Goal: Transaction & Acquisition: Register for event/course

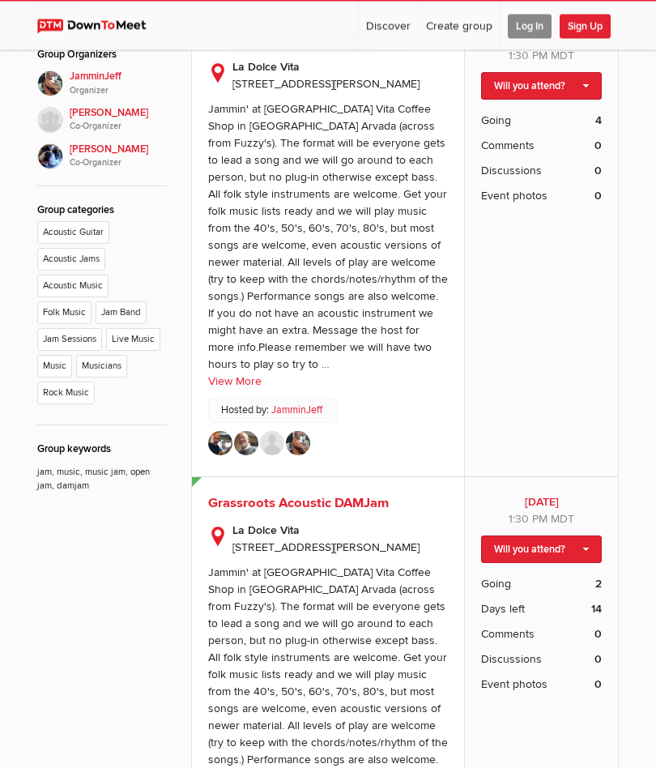
scroll to position [633, 0]
click at [264, 455] on img at bounding box center [272, 443] width 24 height 24
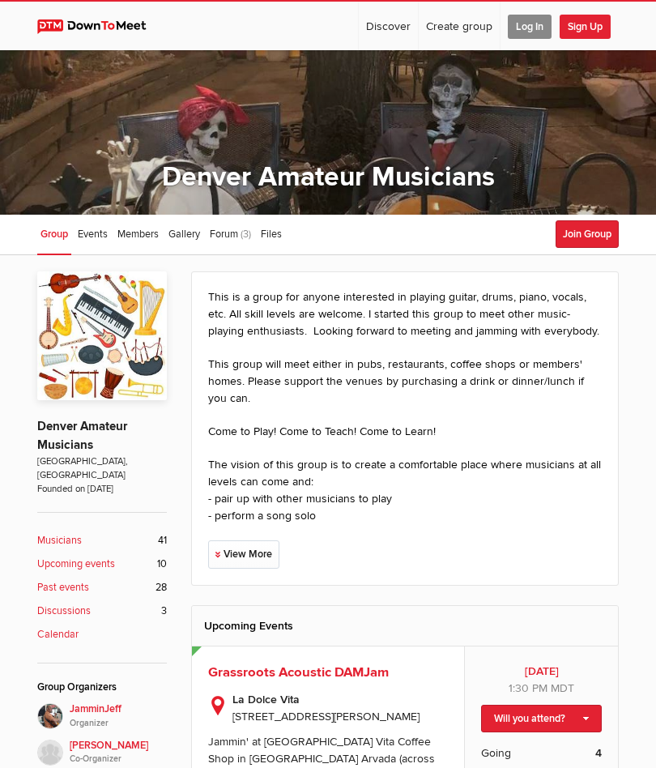
scroll to position [703, 0]
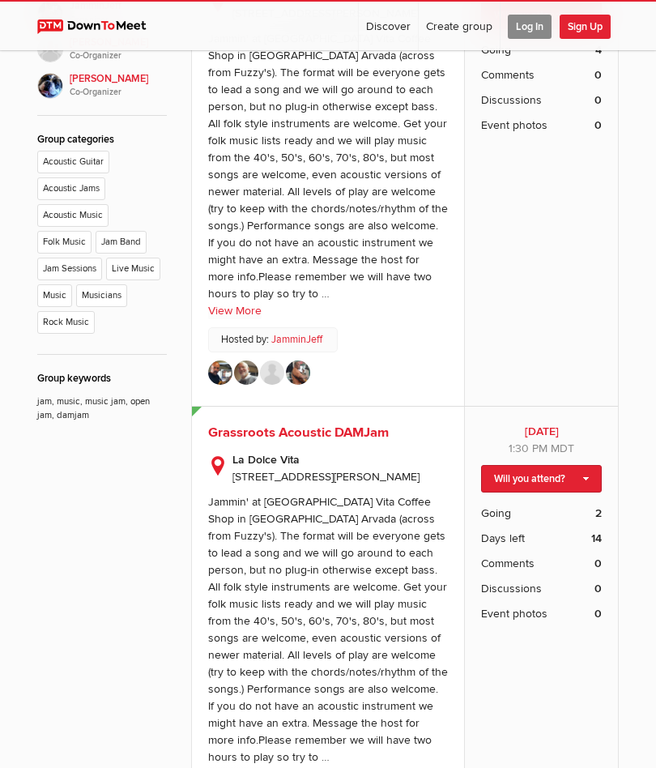
click at [226, 385] on img at bounding box center [220, 373] width 24 height 24
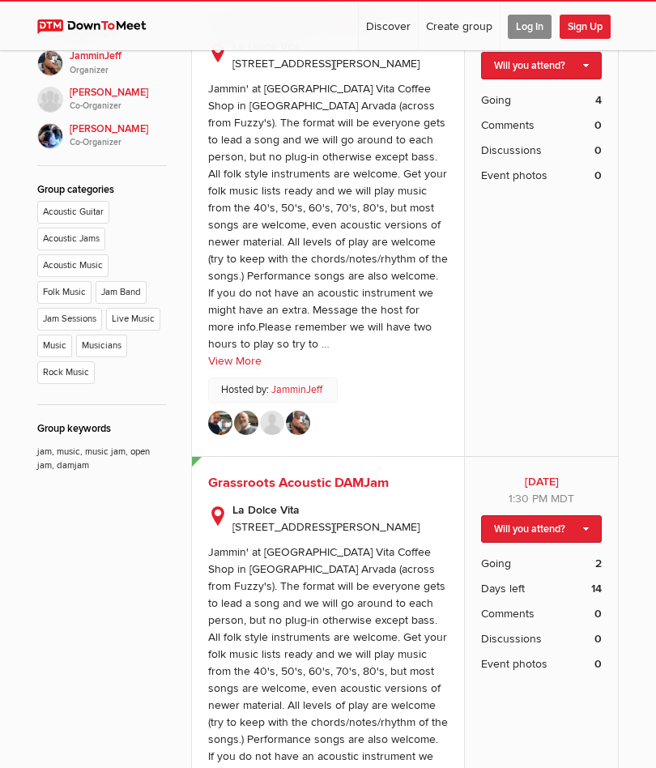
scroll to position [652, 0]
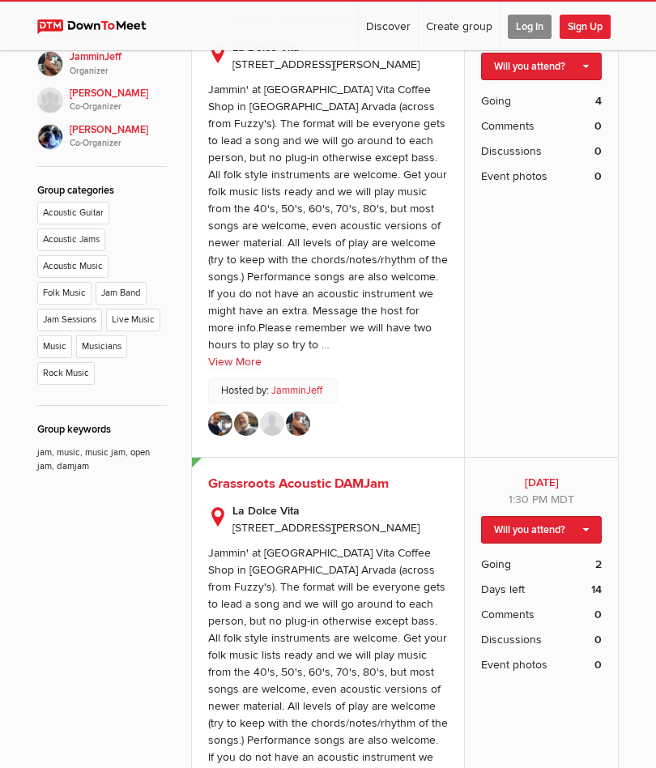
click at [305, 436] on img at bounding box center [298, 424] width 24 height 24
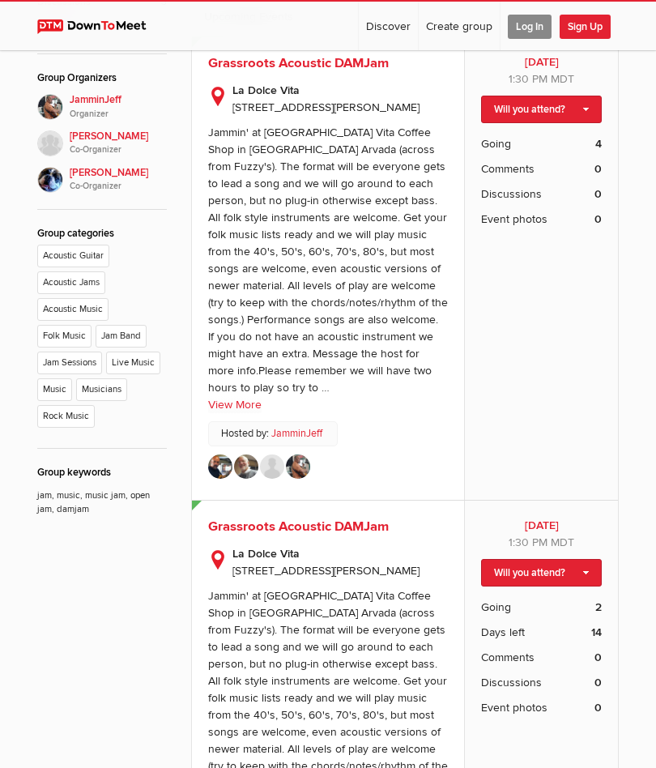
click at [275, 479] on img at bounding box center [272, 467] width 24 height 24
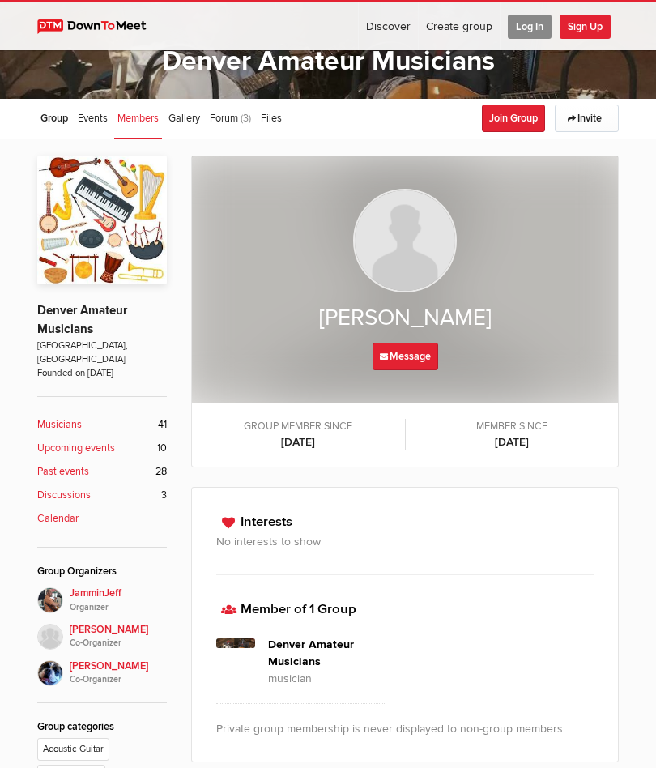
scroll to position [115, 0]
click at [527, 29] on span "Log In" at bounding box center [530, 27] width 44 height 24
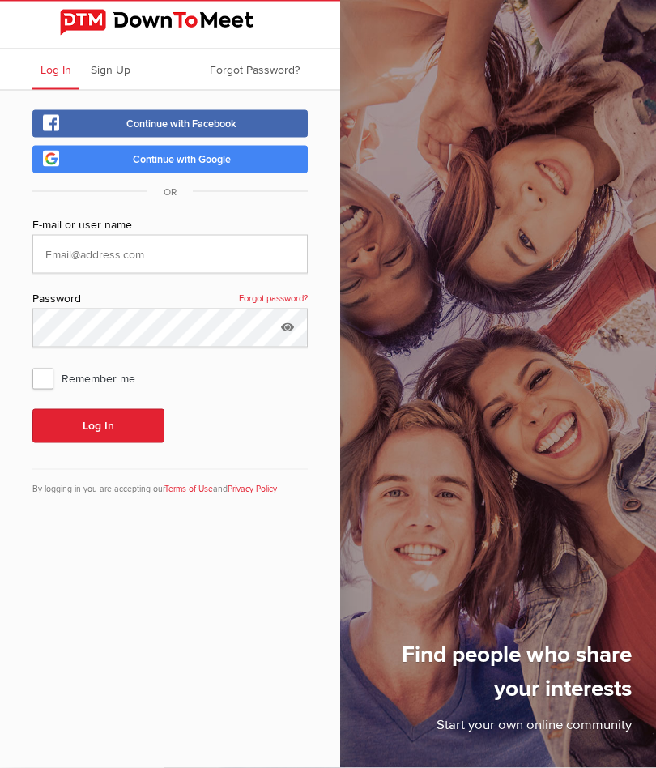
scroll to position [70, 0]
click at [203, 235] on input "text" at bounding box center [169, 254] width 275 height 39
type input "[EMAIL_ADDRESS][DOMAIN_NAME]"
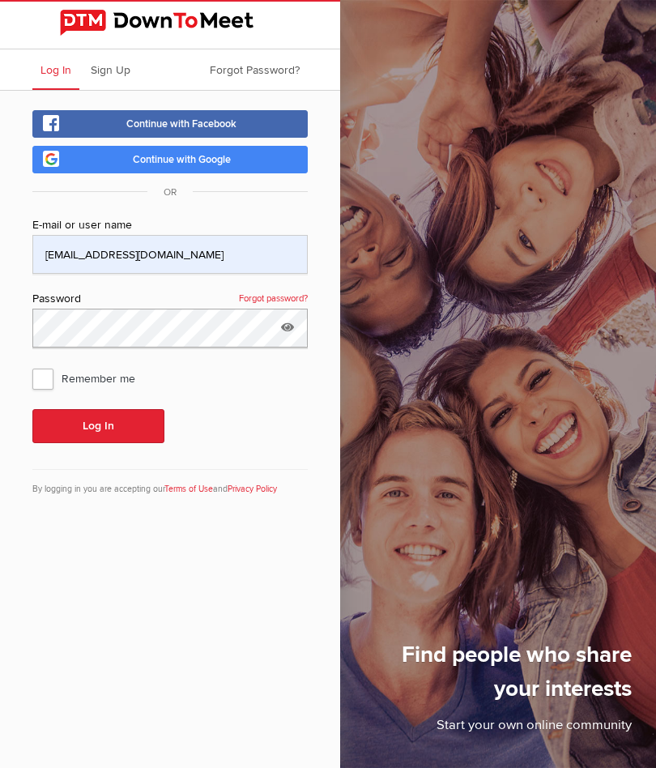
scroll to position [0, 0]
click at [109, 67] on span "Sign Up" at bounding box center [111, 70] width 40 height 14
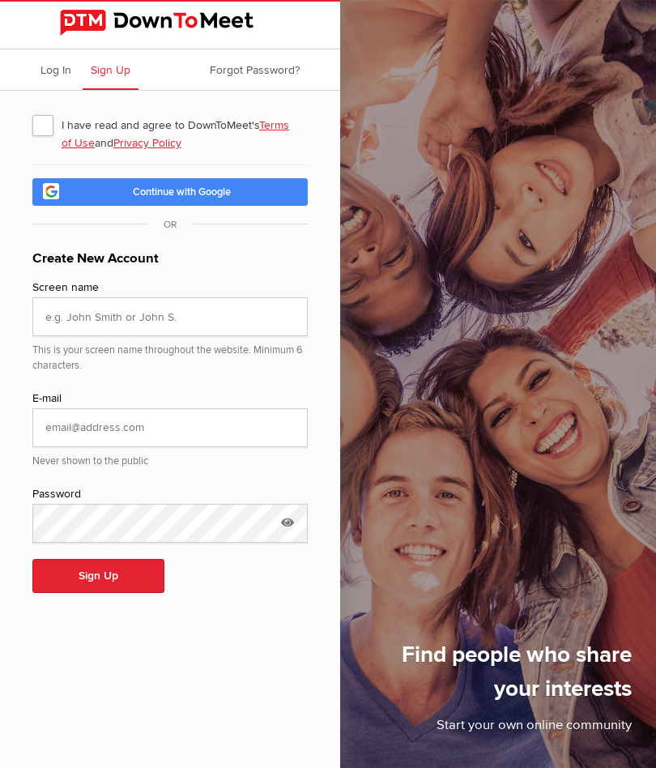
click at [43, 127] on span "I have read and agree to DownToMeet's Terms of Use and Privacy Policy" at bounding box center [169, 124] width 275 height 29
click at [32, 110] on input "I have read and agree to DownToMeet's Terms of Use and Privacy Policy" at bounding box center [32, 109] width 1 height 1
checkbox input "true"
click at [281, 128] on link "Terms of Use" at bounding box center [176, 134] width 228 height 32
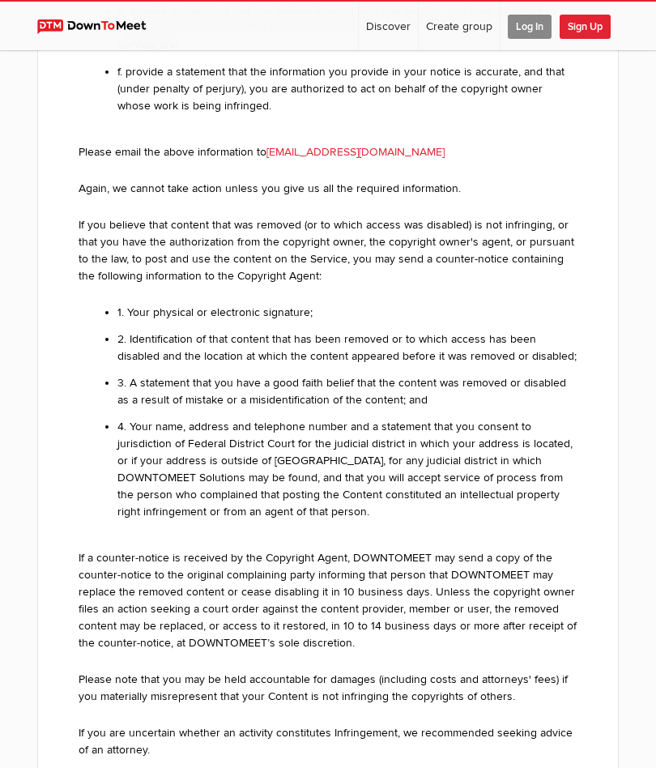
scroll to position [20045, 0]
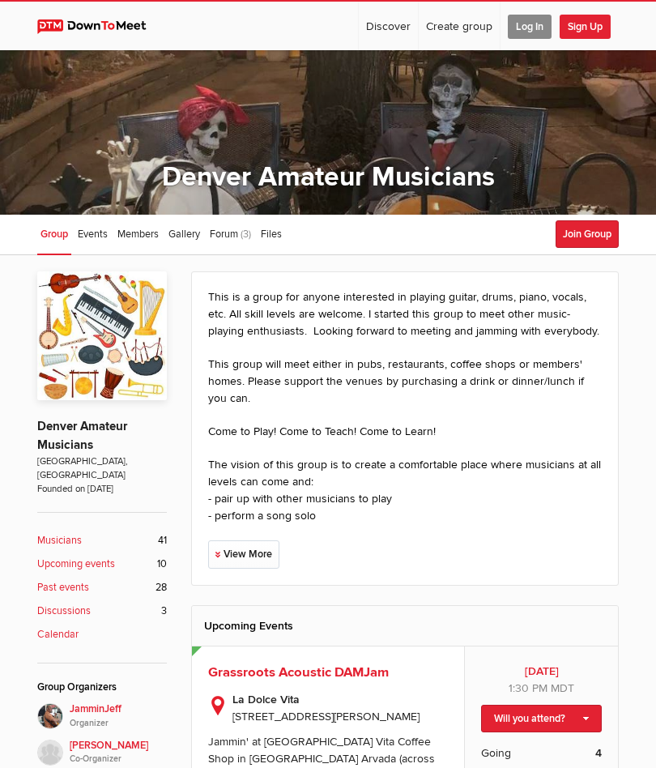
click at [598, 15] on span "Sign Up" at bounding box center [585, 27] width 51 height 24
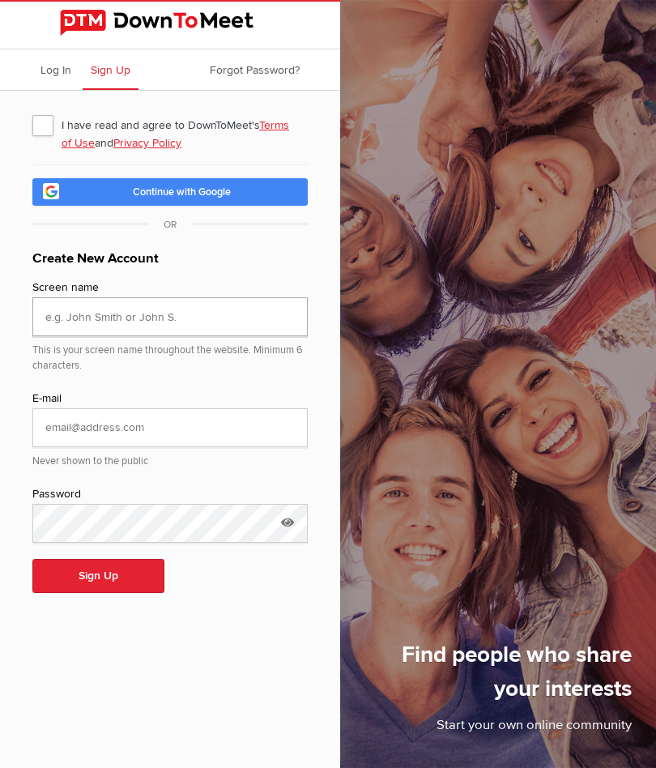
click at [231, 317] on input "text" at bounding box center [169, 316] width 275 height 39
type input "[PERSON_NAME]"
click at [204, 425] on input "email" at bounding box center [169, 427] width 275 height 39
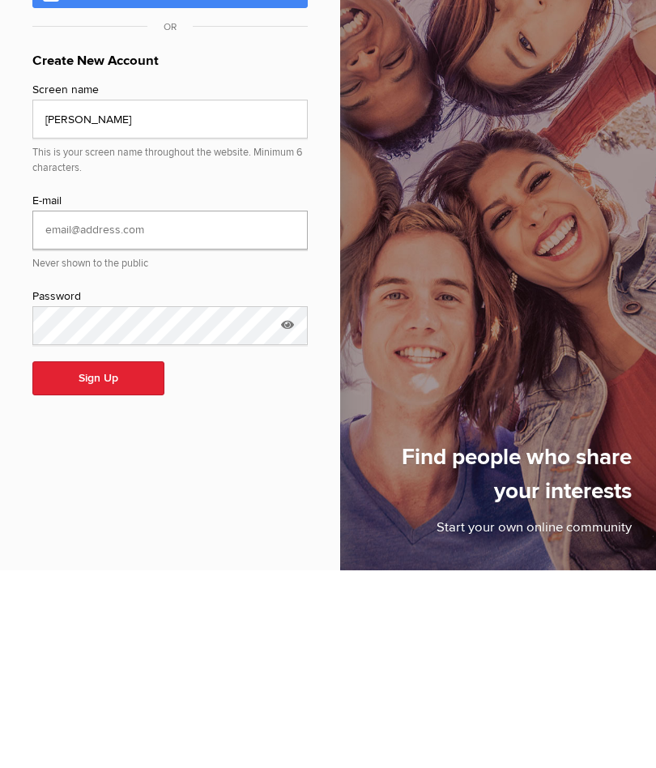
type input "[EMAIL_ADDRESS][DOMAIN_NAME]"
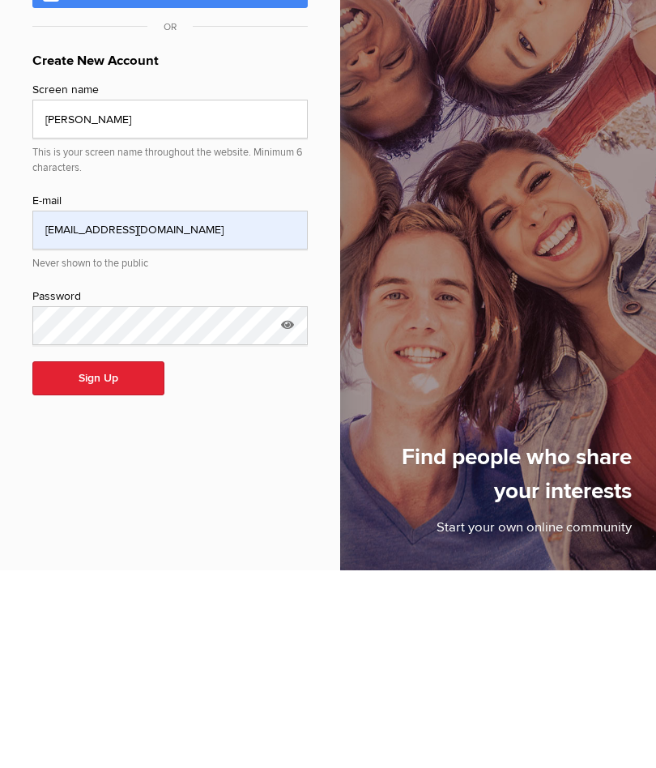
scroll to position [70, 0]
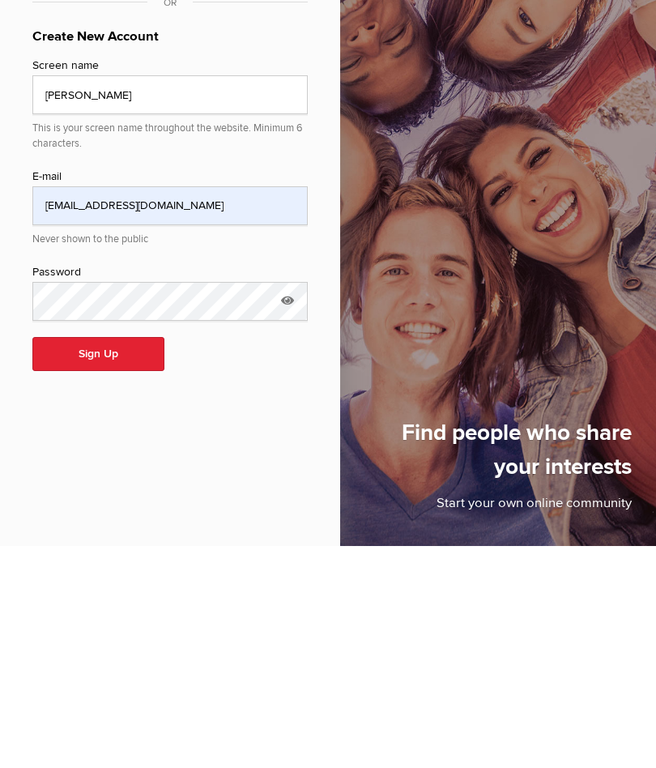
click at [126, 559] on button "Sign Up" at bounding box center [98, 576] width 132 height 34
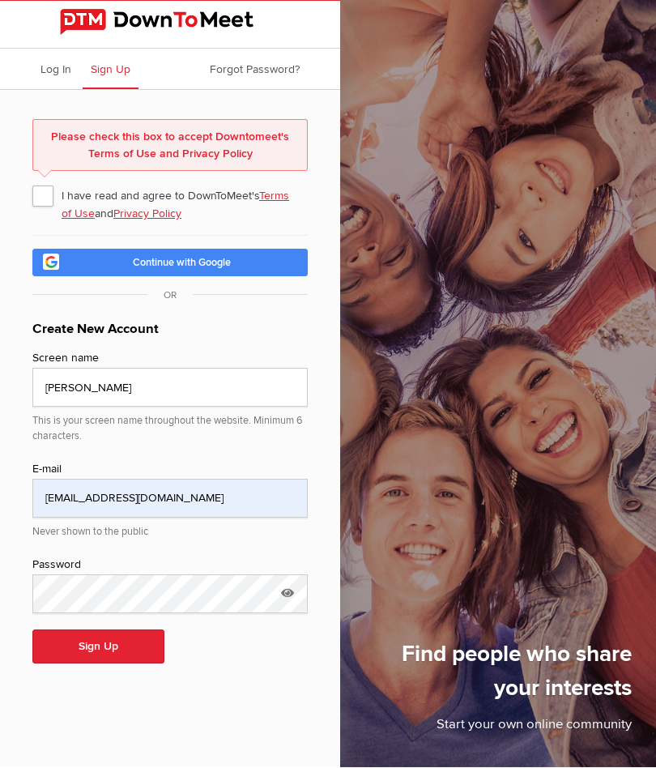
click at [27, 118] on div "Please check this box to accept Downtomeet's Terms of Use and Privacy Policy I …" at bounding box center [170, 396] width 340 height 610
click at [53, 181] on span "I have read and agree to DownToMeet's Terms of Use and Privacy Policy" at bounding box center [169, 195] width 275 height 29
click at [32, 181] on input "I have read and agree to DownToMeet's Terms of Use and Privacy Policy" at bounding box center [32, 181] width 1 height 1
checkbox input "true"
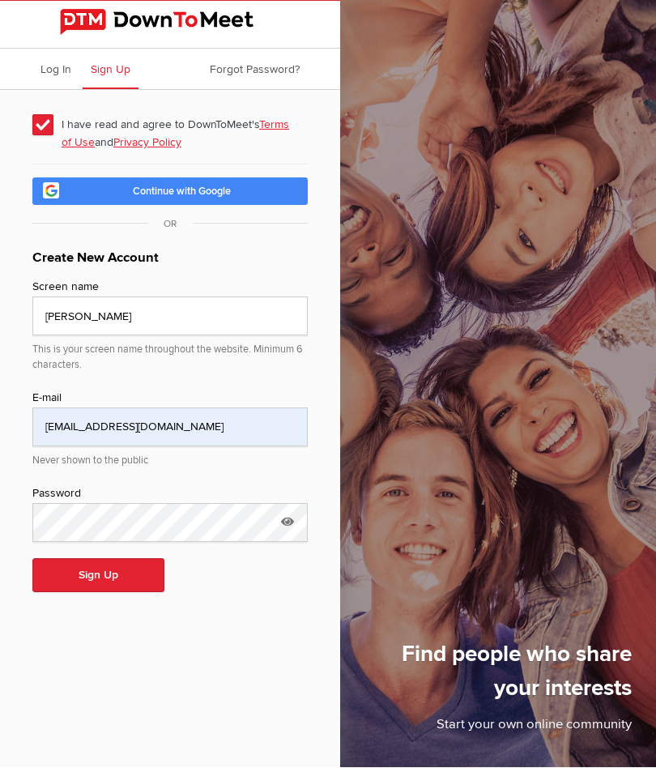
click at [105, 559] on button "Sign Up" at bounding box center [98, 576] width 132 height 34
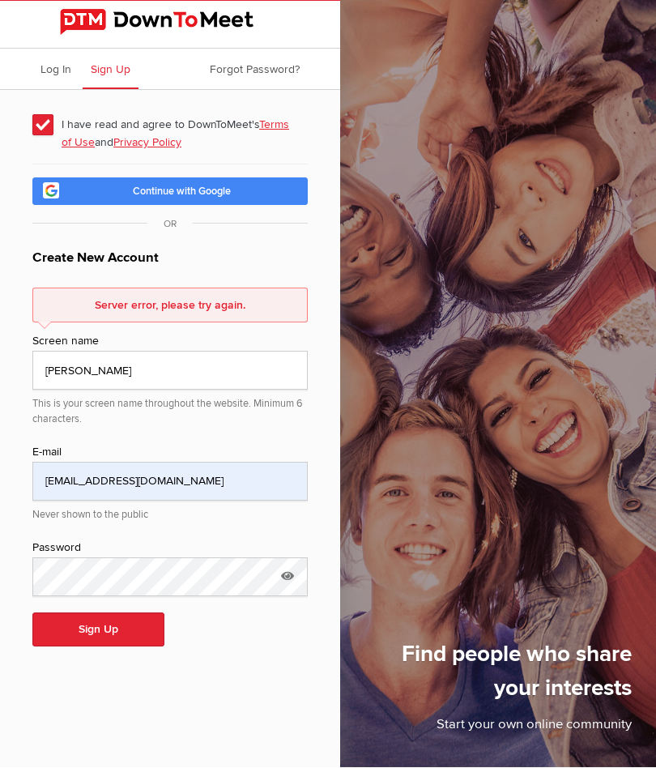
click at [293, 558] on icon at bounding box center [287, 576] width 24 height 37
click at [191, 647] on div "Log In Sign Up Forgot Password? I have read and agree to DownToMeet's Terms of …" at bounding box center [170, 384] width 340 height 768
click at [216, 288] on div "Server error, please try again." at bounding box center [169, 305] width 275 height 35
click at [126, 288] on div "Server error, please try again." at bounding box center [169, 305] width 275 height 35
